Goal: Complete application form

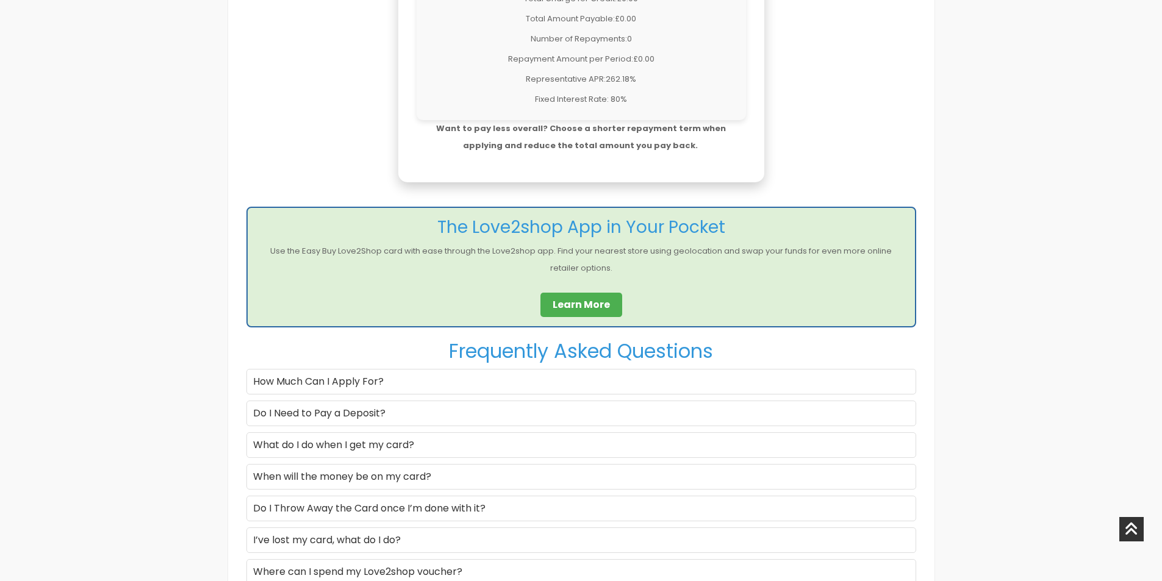
scroll to position [1281, 0]
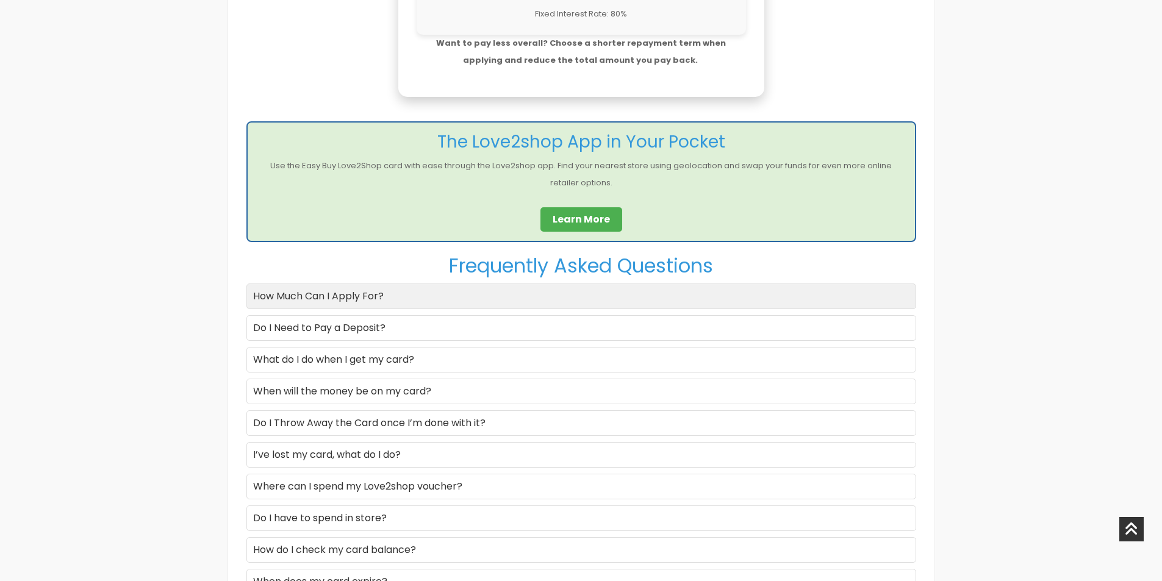
click at [384, 297] on div "How Much Can I Apply For?" at bounding box center [582, 297] width 670 height 26
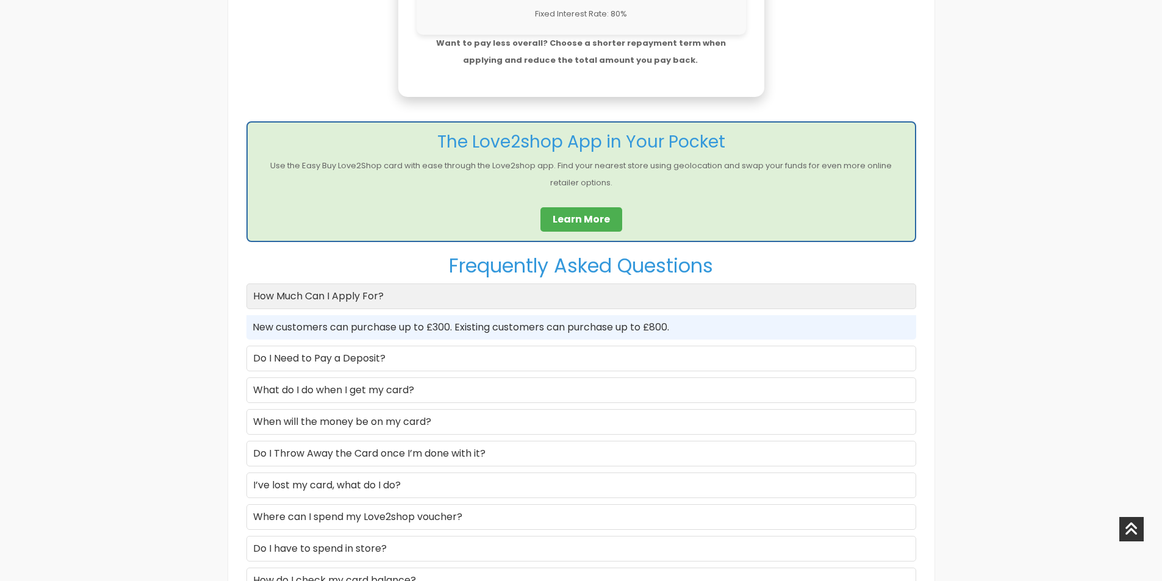
click at [384, 297] on div "How Much Can I Apply For?" at bounding box center [582, 297] width 670 height 26
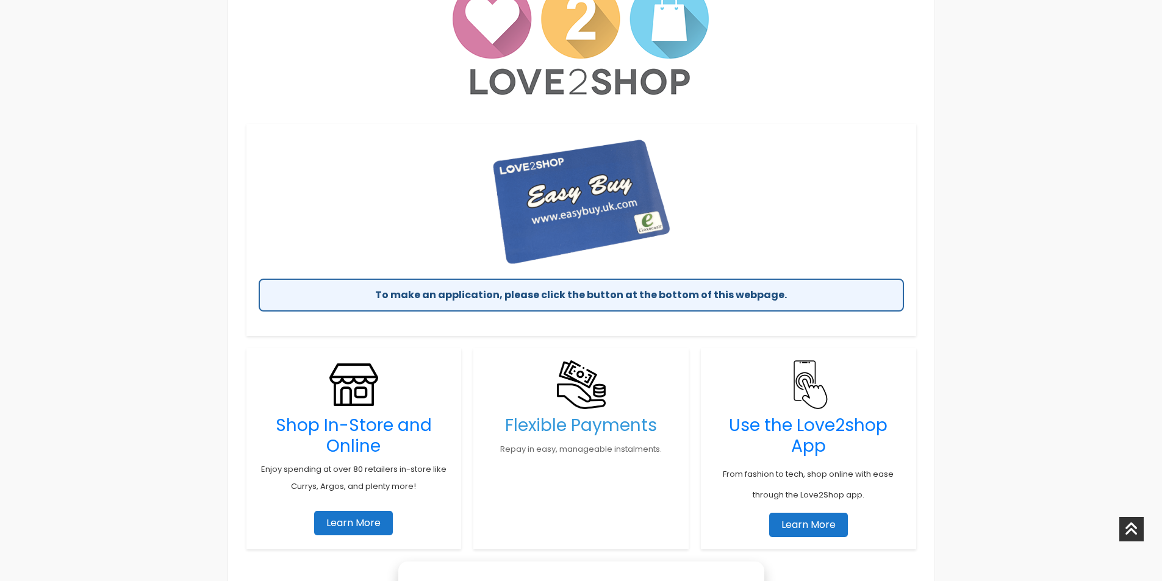
scroll to position [671, 0]
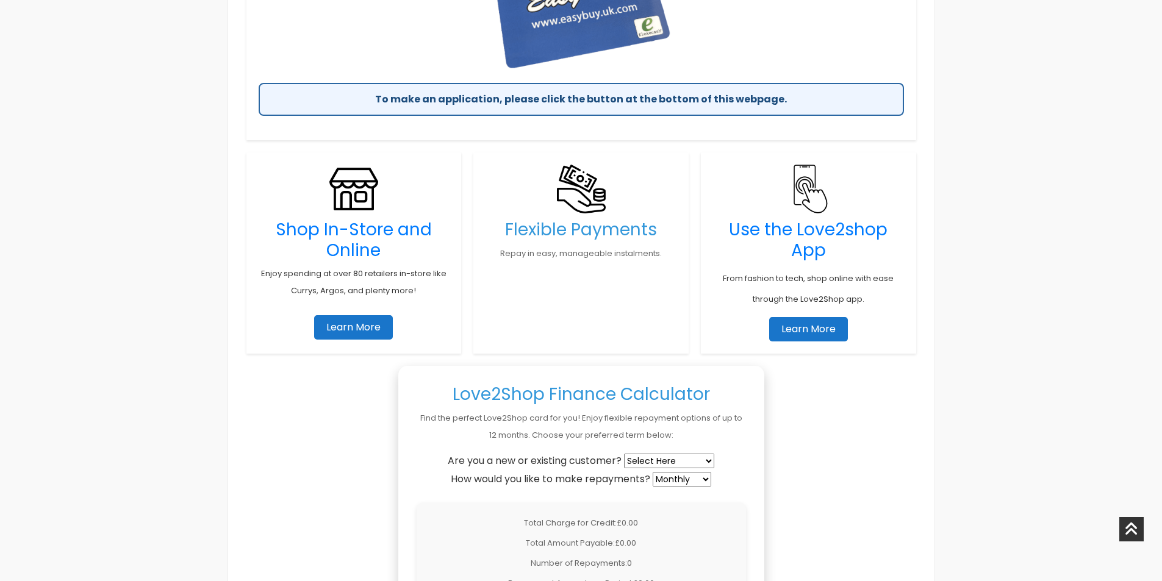
click at [348, 327] on link "Learn More" at bounding box center [353, 327] width 79 height 24
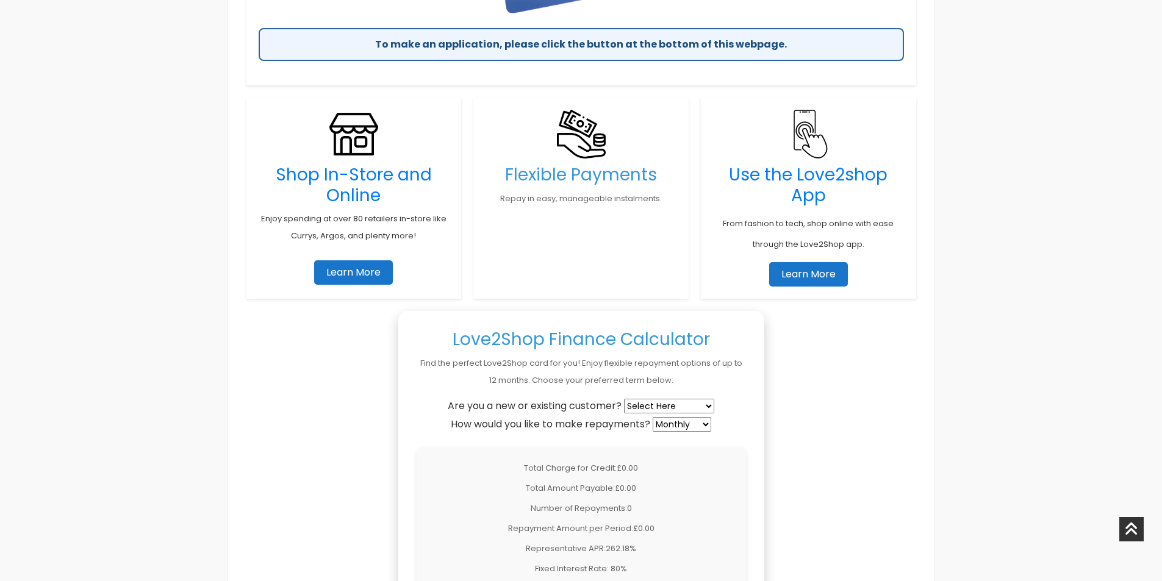
scroll to position [915, 0]
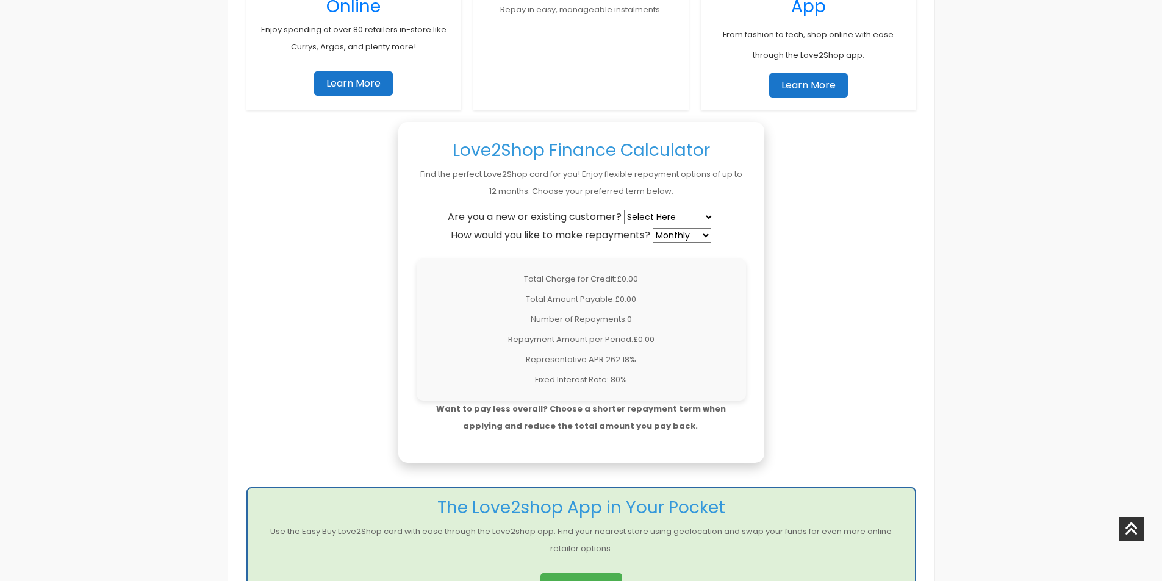
click at [677, 217] on select "Select Here New Customer Existing Customer" at bounding box center [669, 217] width 90 height 15
select select "new"
click at [625, 210] on select "Select Here New Customer Existing Customer" at bounding box center [669, 217] width 90 height 15
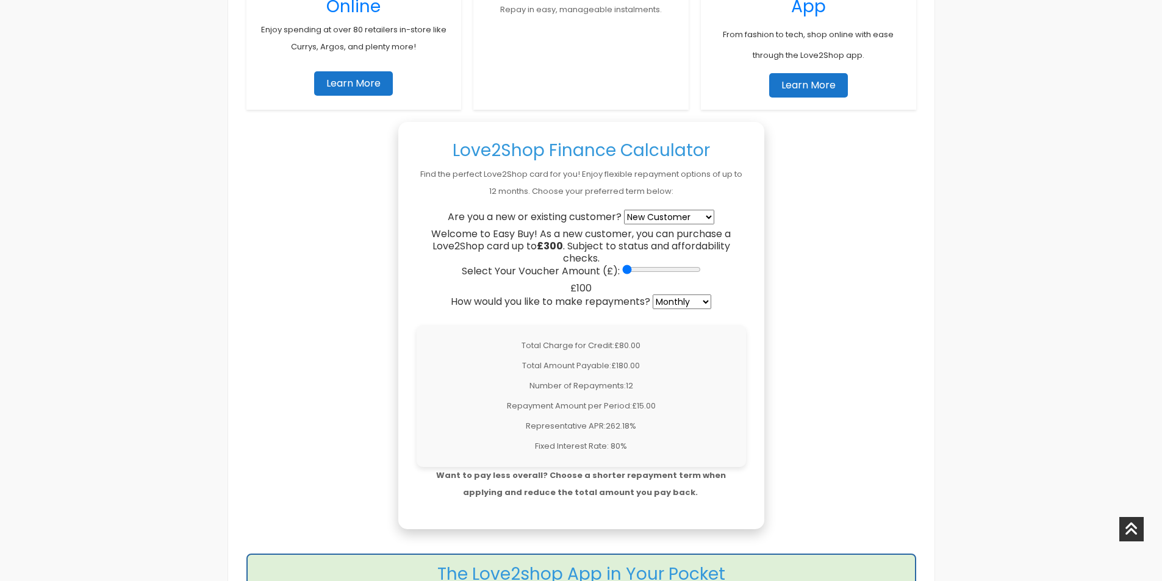
drag, startPoint x: 627, startPoint y: 270, endPoint x: 611, endPoint y: 272, distance: 16.0
click at [622, 272] on input "Select Your Voucher Amount (£):" at bounding box center [661, 270] width 79 height 10
click at [682, 308] on select "Weekly Fortnightly 4-Weekly Monthly" at bounding box center [682, 302] width 59 height 15
click at [654, 295] on select "Weekly Fortnightly 4-Weekly Monthly" at bounding box center [682, 302] width 59 height 15
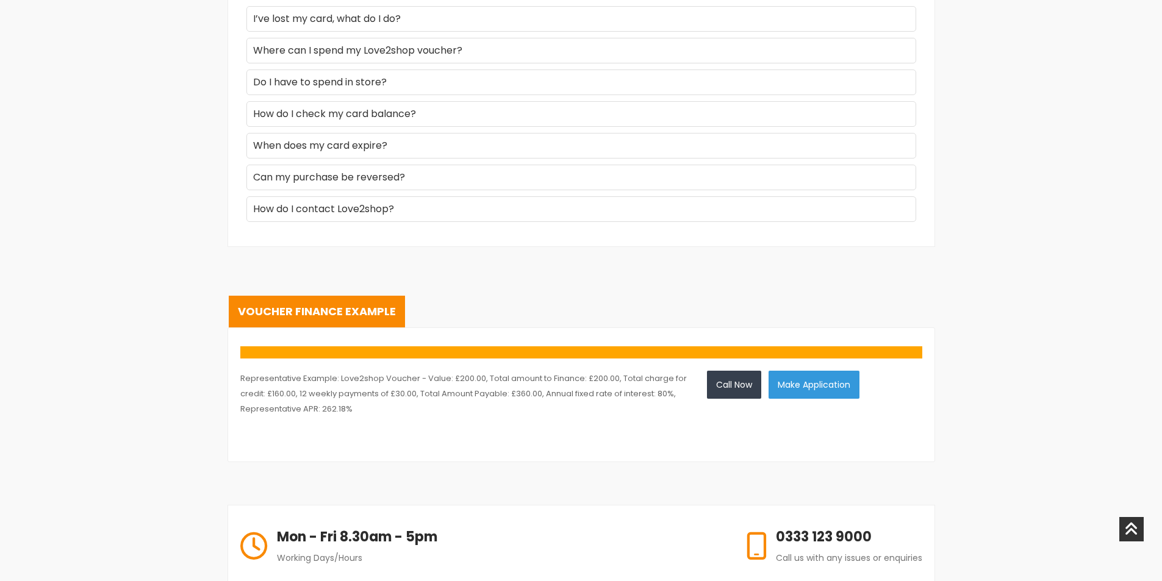
scroll to position [1953, 0]
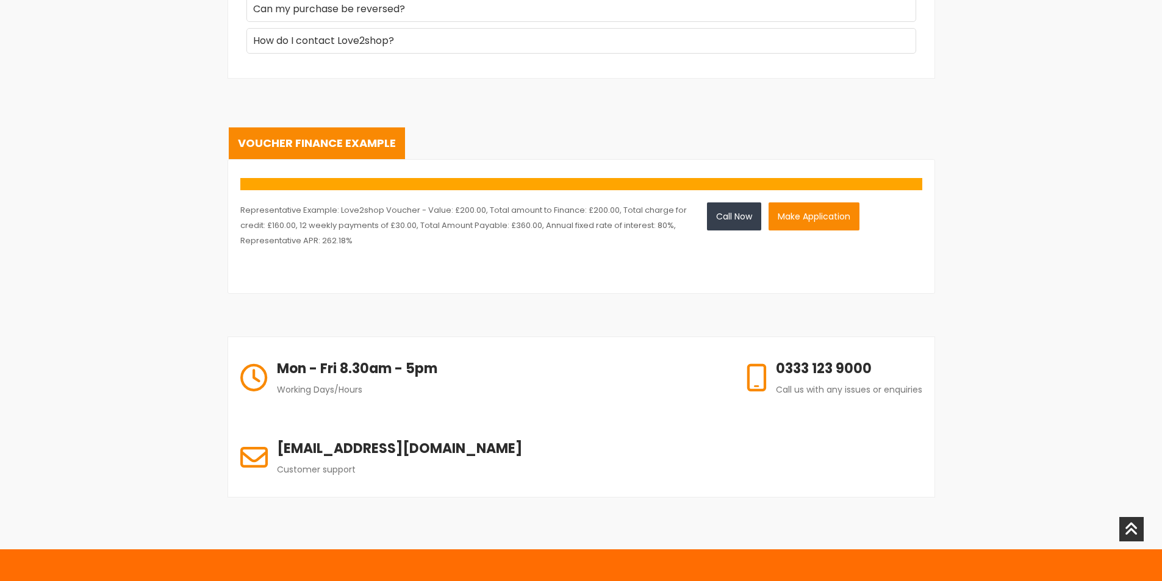
click at [802, 222] on button "Make Application" at bounding box center [814, 217] width 91 height 28
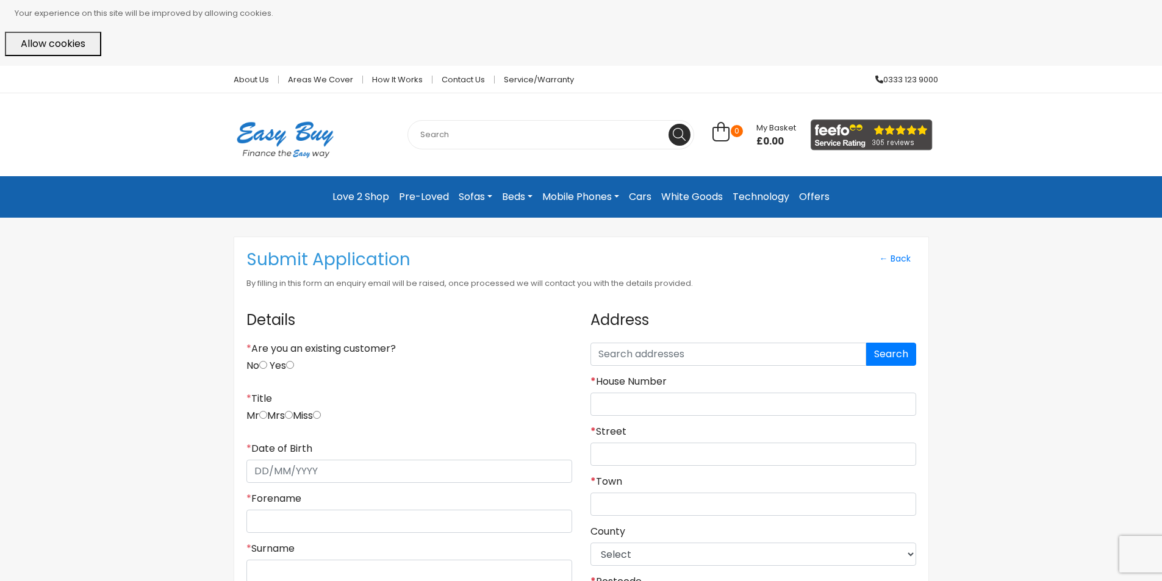
click at [266, 363] on input "No" at bounding box center [263, 365] width 8 height 8
radio input "true"
click at [267, 416] on input "radio" at bounding box center [263, 415] width 8 height 8
radio input "true"
click at [267, 471] on input "* Date of Birth" at bounding box center [410, 471] width 326 height 23
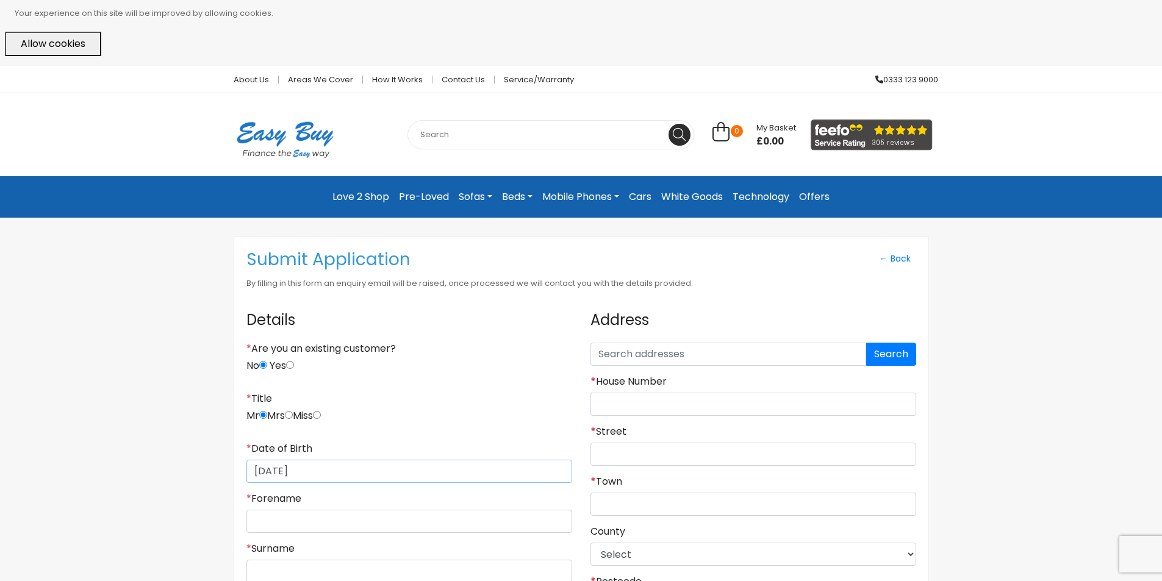
type input "18/06/1994"
click at [292, 521] on input "* Forename" at bounding box center [410, 521] width 326 height 23
type input "LEON"
type input "FOSTER"
type input "(07760) 865679"
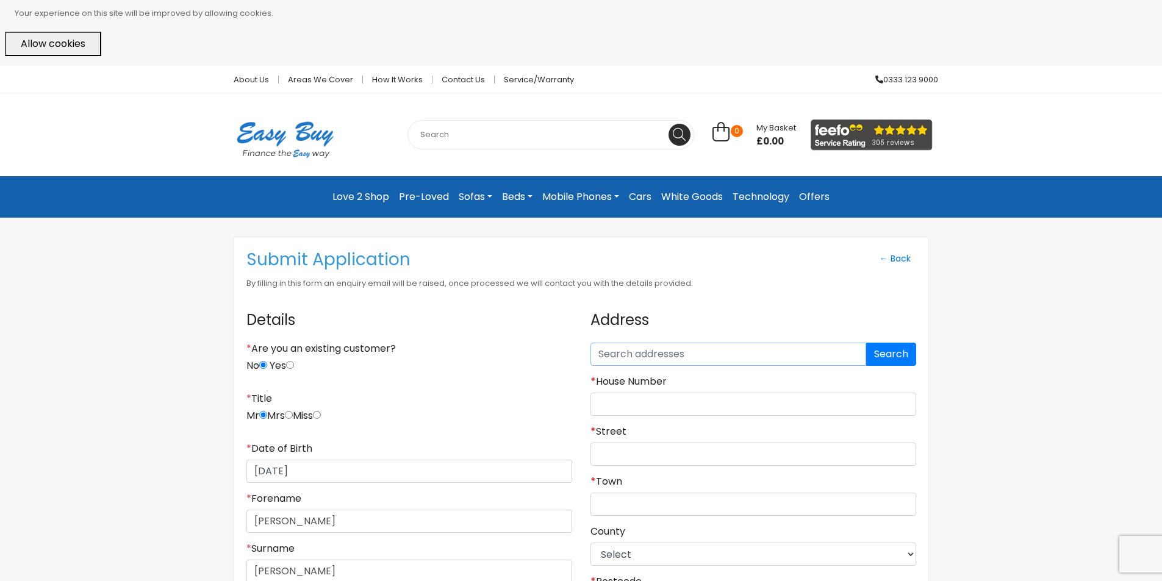
type input "HU13 9LW"
type input "59"
type input "EASTGATE"
type input "HESSLE"
type input "HU13 9LW"
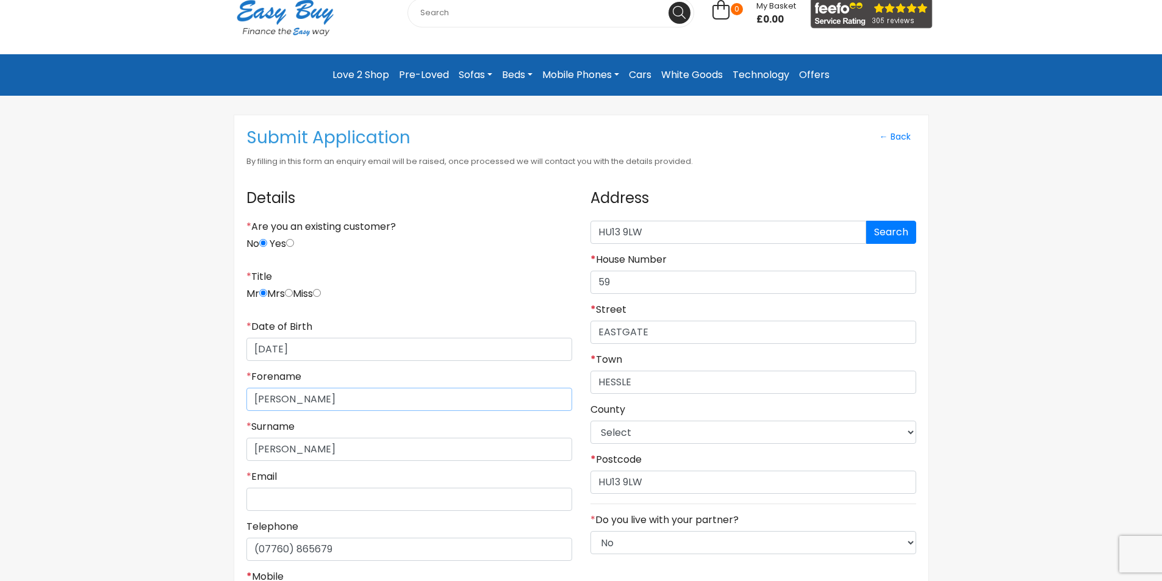
scroll to position [305, 0]
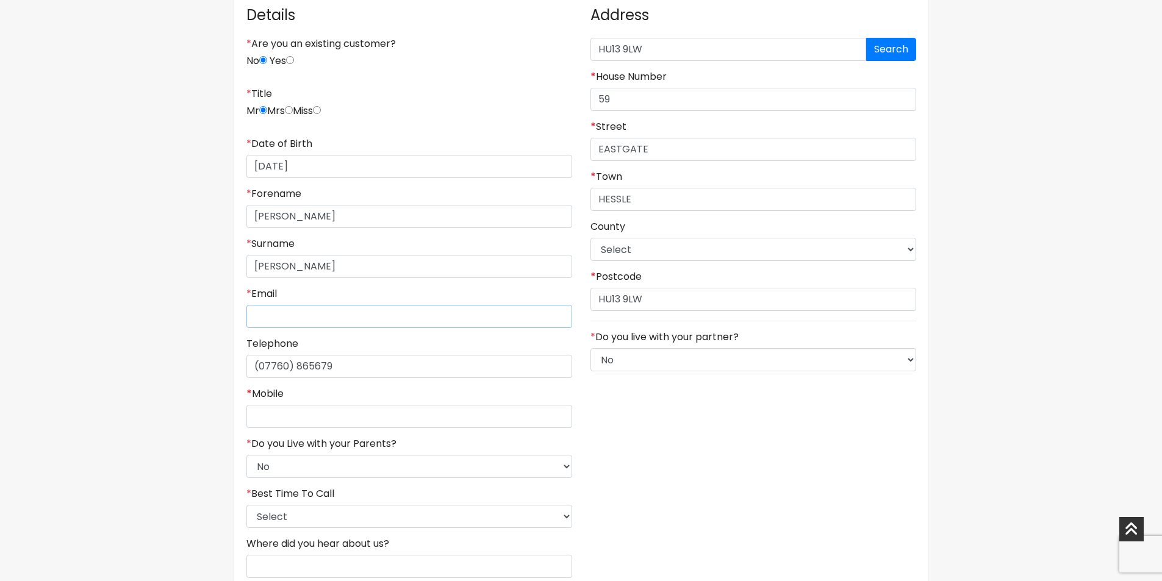
click at [314, 315] on input "* Email" at bounding box center [410, 316] width 326 height 23
type input "leonjgfoster1994@gmail.com"
click at [276, 411] on input "* Mobile" at bounding box center [410, 416] width 326 height 23
type input "07760865679"
click at [318, 466] on select "Select No Yes" at bounding box center [410, 466] width 326 height 23
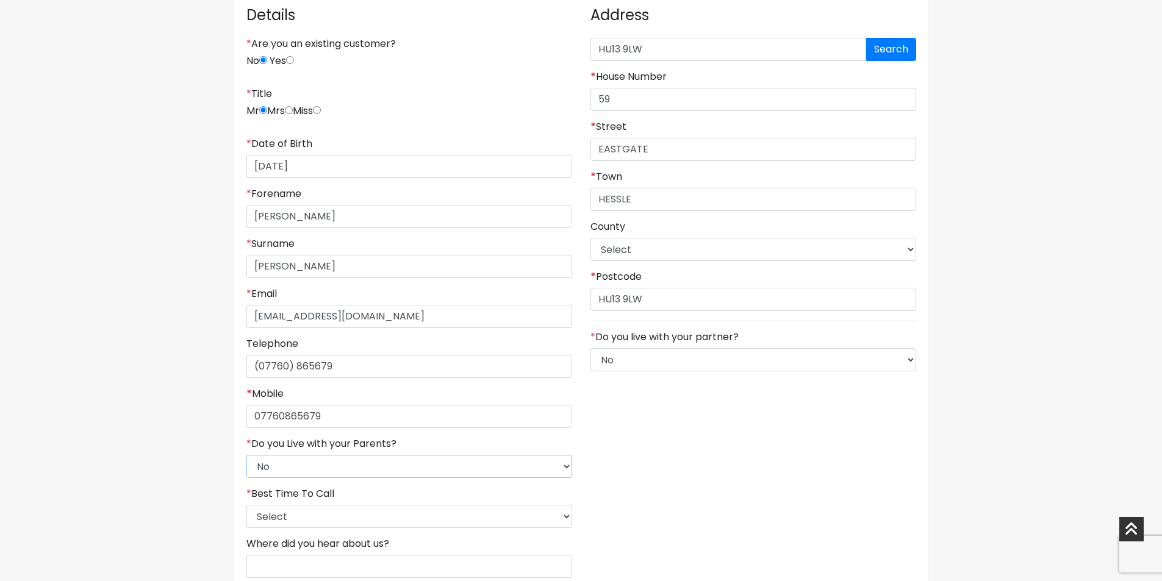
click at [247, 455] on select "Select No Yes" at bounding box center [410, 466] width 326 height 23
click at [307, 513] on select "Select 9am-12pm 12pm-3pm 3pm-6pm 6pm-8pm Any Time" at bounding box center [410, 516] width 326 height 23
select select "5"
click at [247, 505] on select "Select 9am-12pm 12pm-3pm 3pm-6pm 6pm-8pm Any Time" at bounding box center [410, 516] width 326 height 23
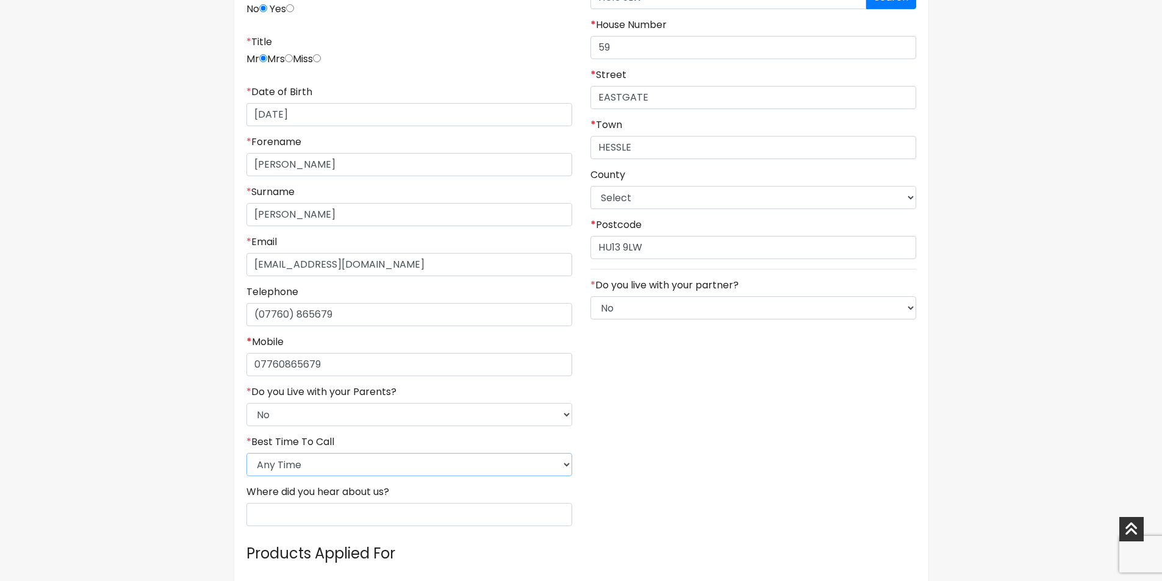
scroll to position [427, 0]
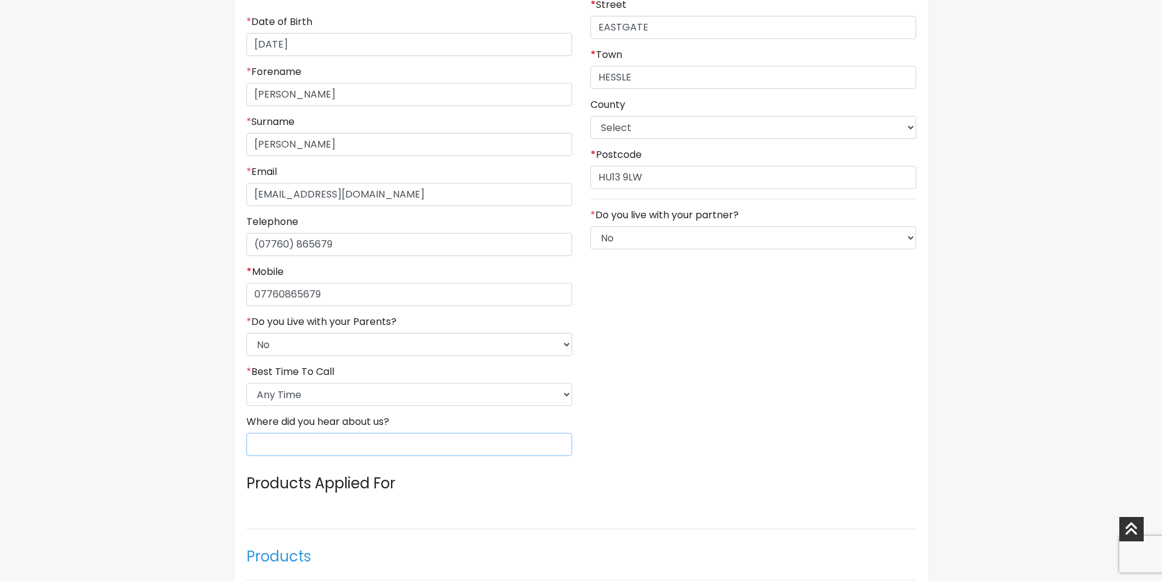
click at [319, 443] on input "Where did you hear about us?" at bounding box center [410, 444] width 326 height 23
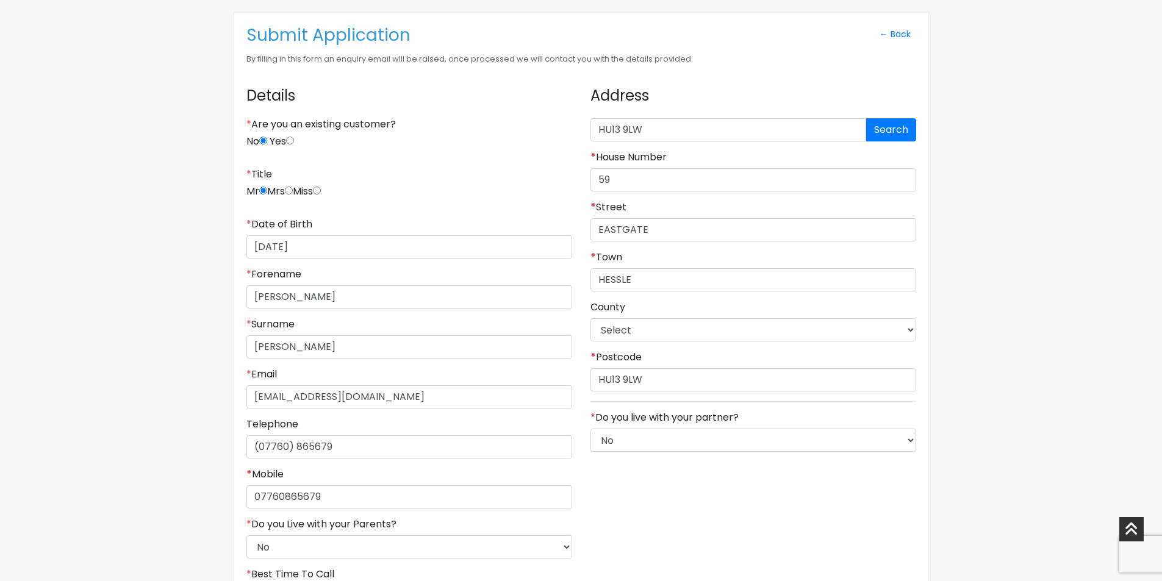
scroll to position [122, 0]
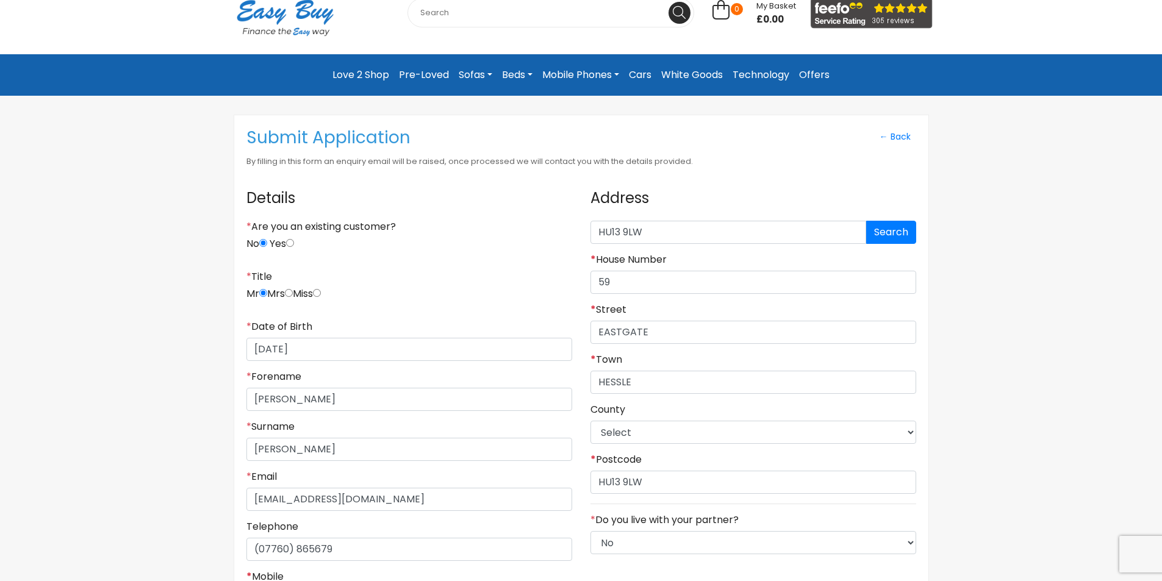
type input "Family"
click at [636, 431] on select "Select East Riding of Yorkshire Lincolnshire North East Lincolnshire North Linc…" at bounding box center [754, 432] width 326 height 23
select select "East Riding of Yorkshire"
click at [591, 421] on select "Select East Riding of Yorkshire Lincolnshire North East Lincolnshire North Linc…" at bounding box center [754, 432] width 326 height 23
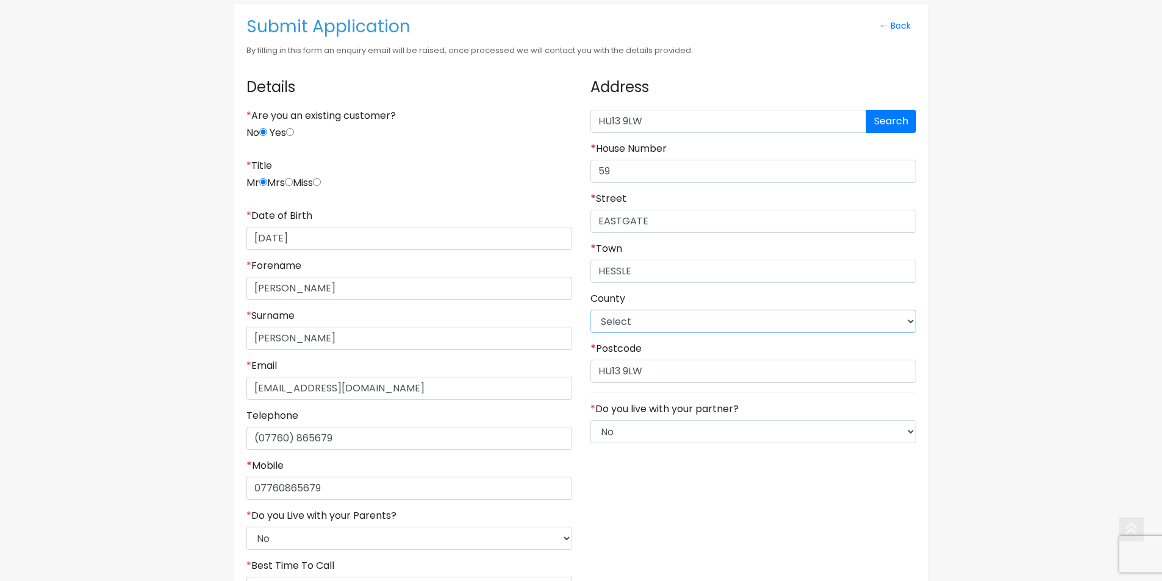
scroll to position [305, 0]
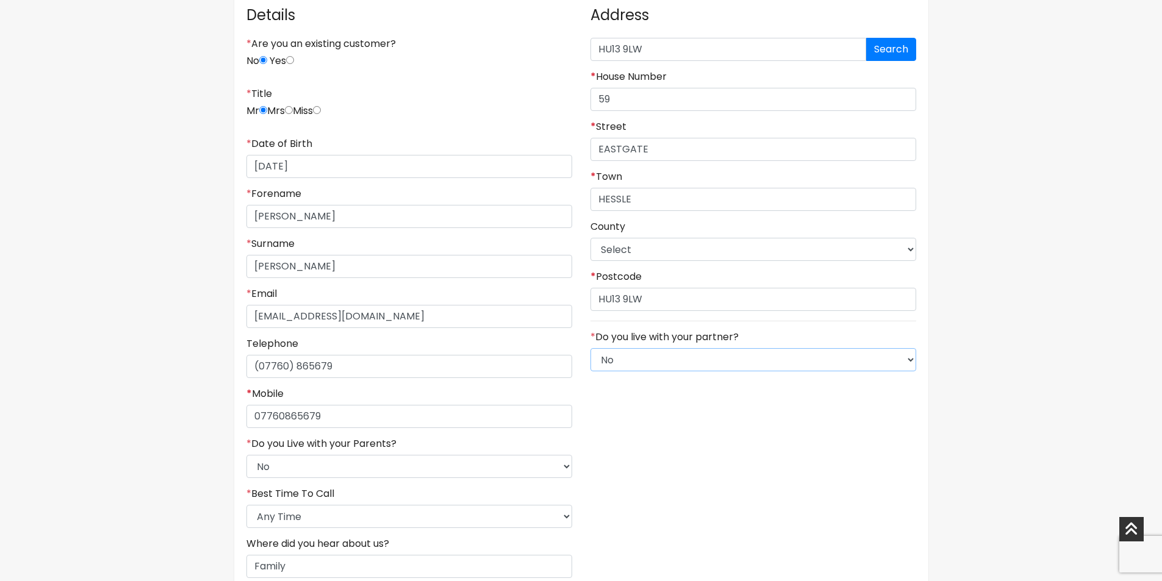
click at [683, 359] on select "Select No Yes" at bounding box center [754, 359] width 326 height 23
click at [591, 348] on select "Select No Yes" at bounding box center [754, 359] width 326 height 23
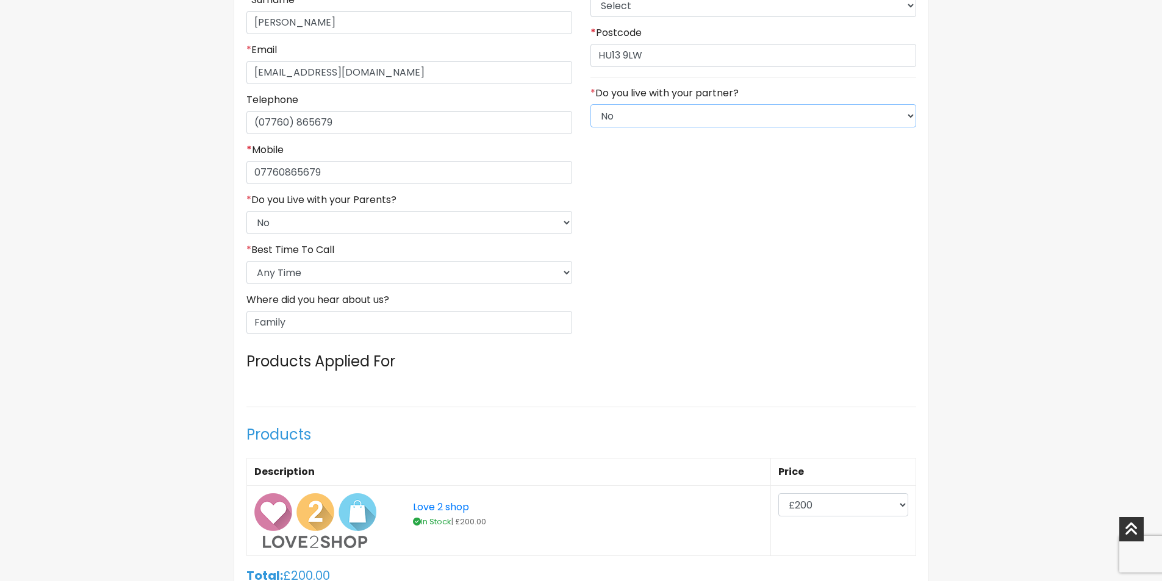
scroll to position [671, 0]
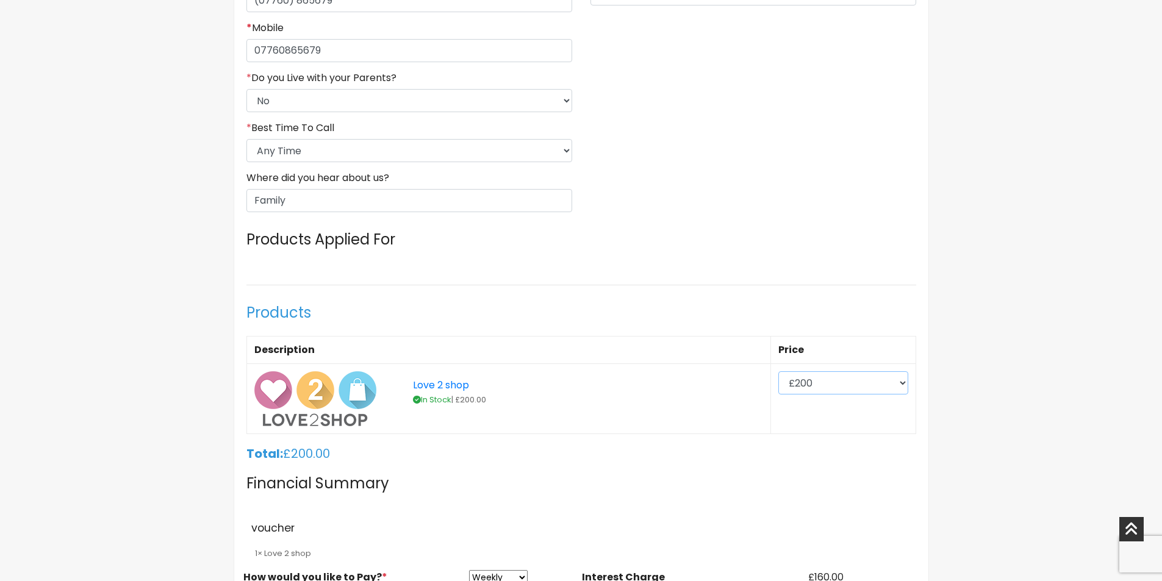
click at [873, 386] on select "£200 £300 £400 £500 £600 £700 £800" at bounding box center [844, 383] width 130 height 23
click at [780, 372] on select "£200 £300 £400 £500 £600 £700 £800" at bounding box center [844, 383] width 130 height 23
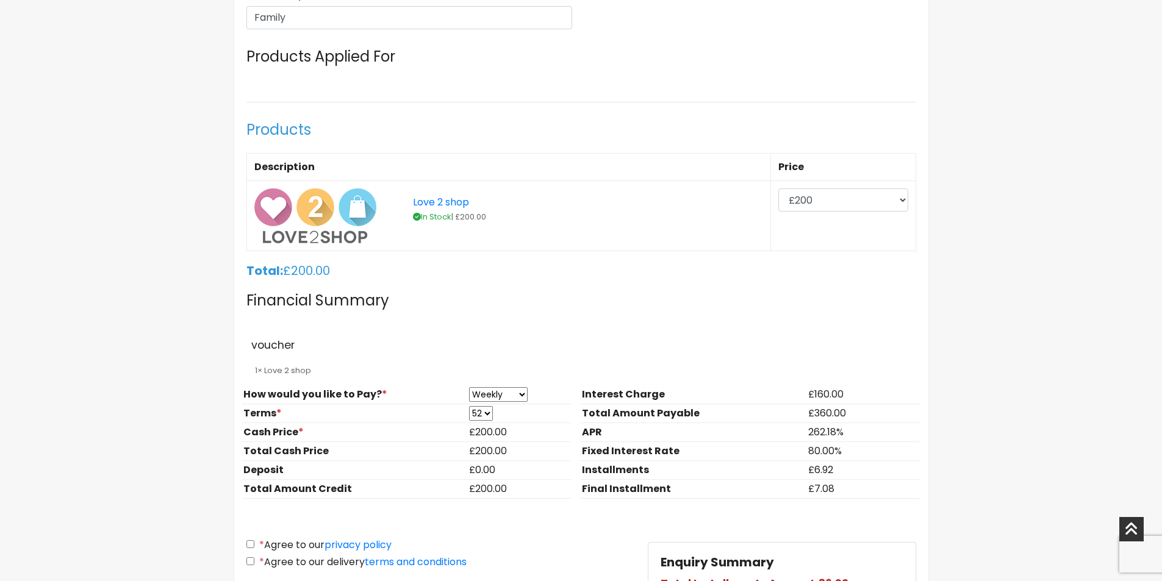
click at [508, 399] on select "Weekly Fortnightly Monthly" at bounding box center [498, 394] width 59 height 15
select select "Monthly"
click at [469, 387] on select "Weekly Fortnightly Monthly" at bounding box center [498, 394] width 59 height 15
click at [484, 411] on select "3 6 9 12" at bounding box center [479, 413] width 21 height 15
click at [469, 406] on select "3 6 9 12" at bounding box center [479, 413] width 21 height 15
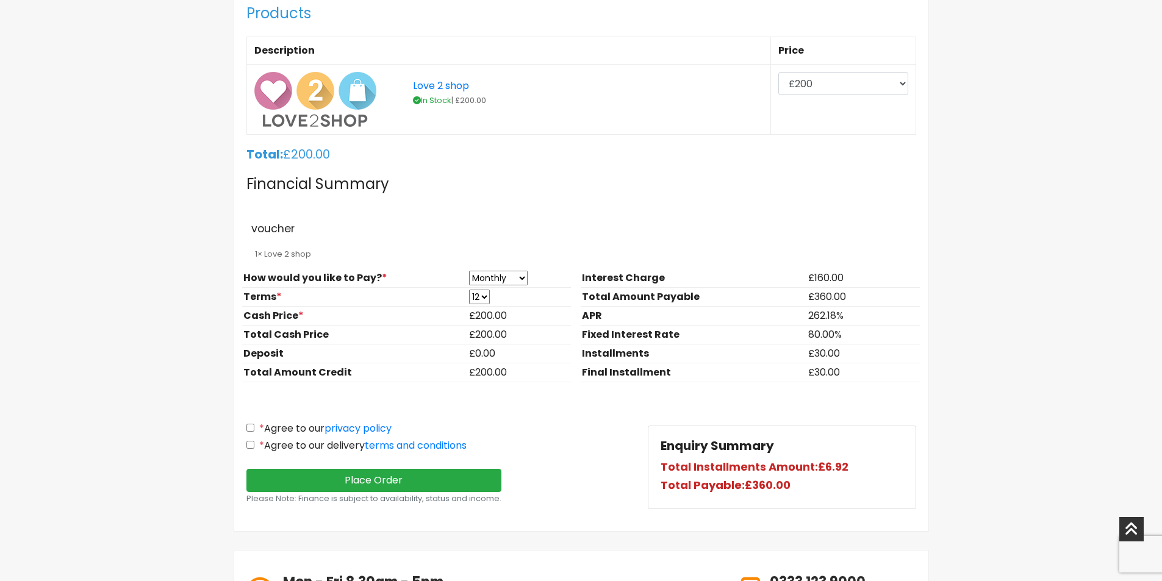
scroll to position [976, 0]
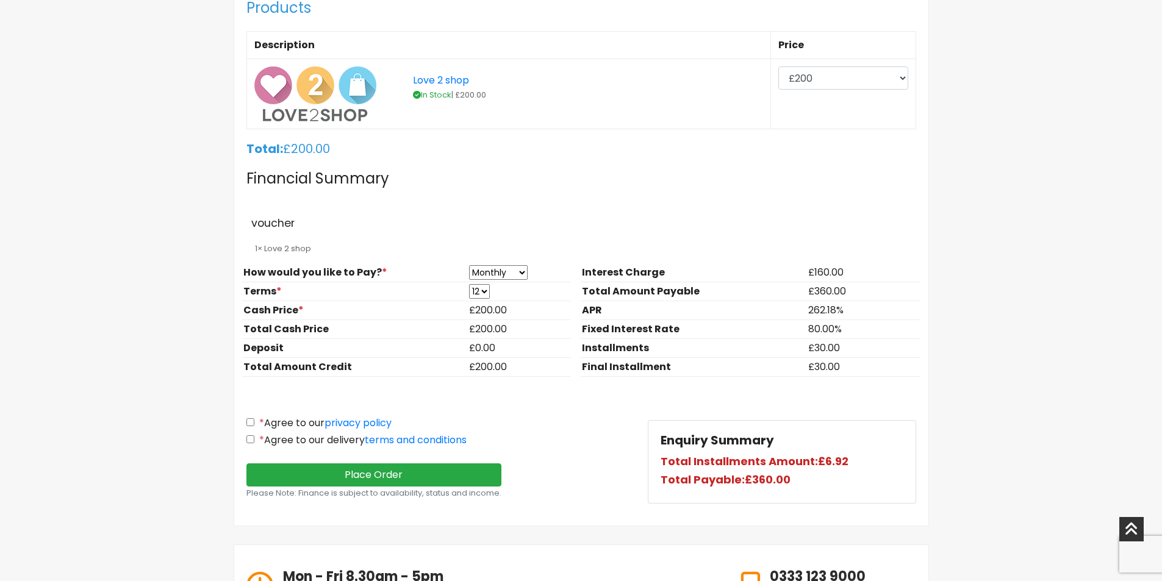
click at [243, 422] on div "* Agree to our privacy policy * Agree to our delivery terms and conditions Plac…" at bounding box center [437, 465] width 401 height 96
click at [249, 423] on input "* Agree to our privacy policy" at bounding box center [251, 423] width 8 height 8
checkbox input "true"
click at [251, 439] on input "* Agree to our delivery terms and conditions" at bounding box center [251, 440] width 8 height 8
checkbox input "true"
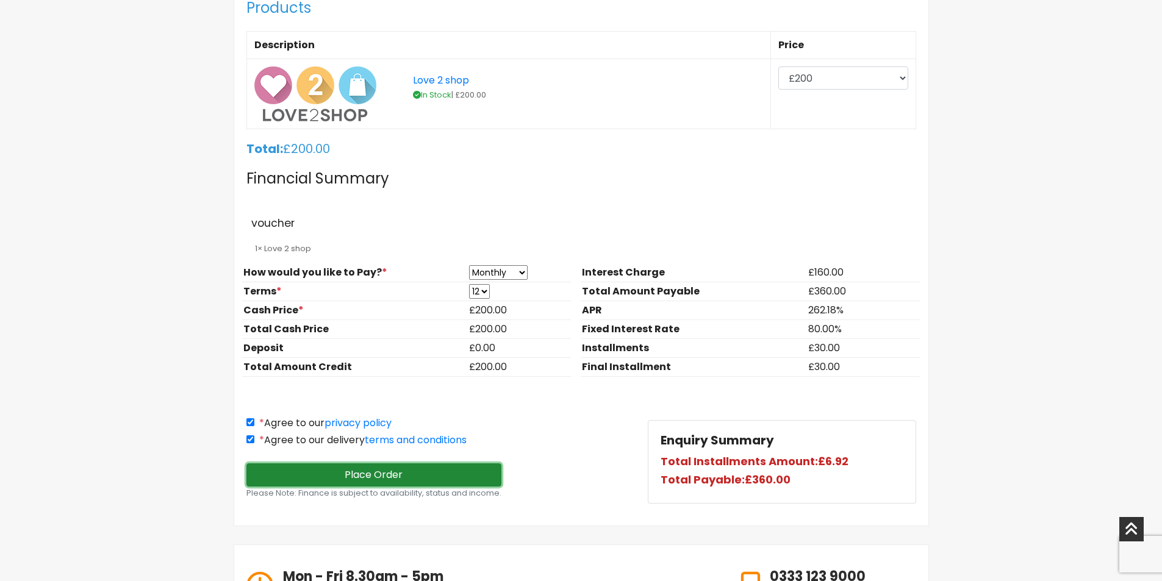
click at [398, 479] on button "Place Order" at bounding box center [375, 475] width 256 height 23
